Goal: Task Accomplishment & Management: Manage account settings

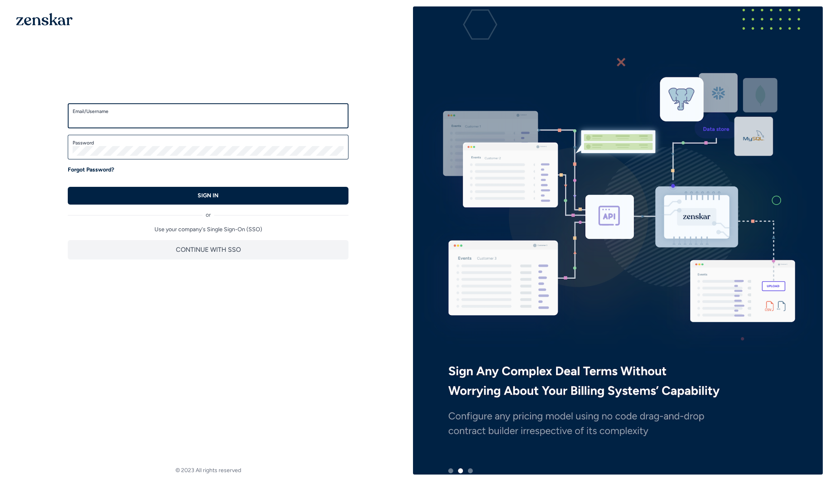
type input "**********"
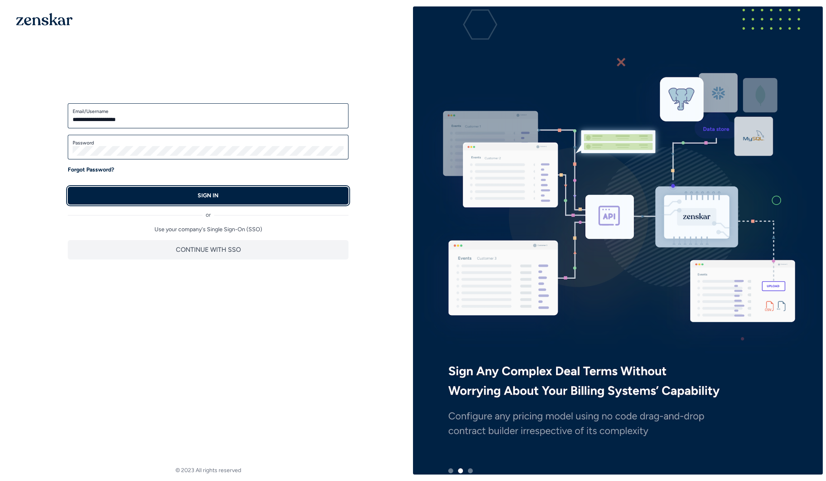
click at [138, 194] on button "SIGN IN" at bounding box center [208, 196] width 281 height 18
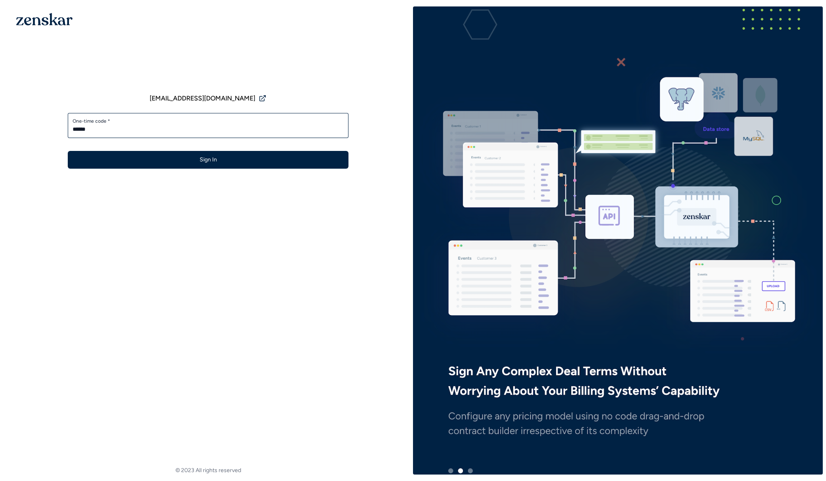
type input "******"
click at [68, 151] on button "Sign In" at bounding box center [208, 160] width 281 height 18
